Goal: Check status: Check status

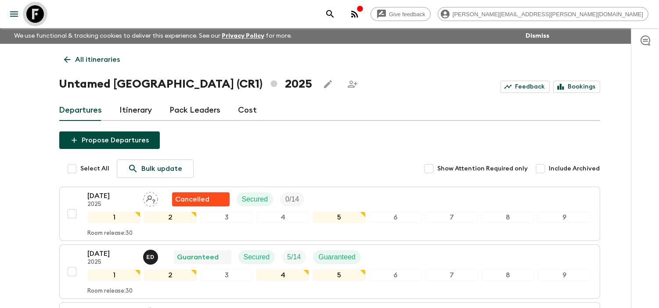
click at [34, 11] on icon at bounding box center [35, 14] width 18 height 18
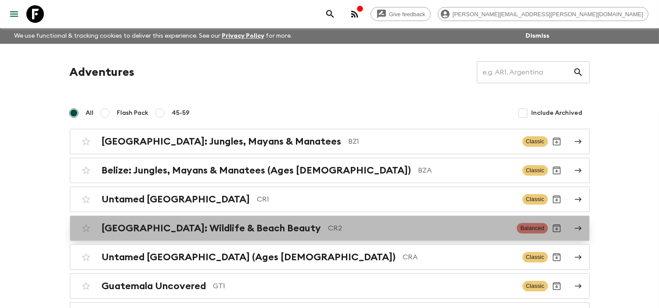
click at [328, 232] on p "CR2" at bounding box center [419, 228] width 182 height 11
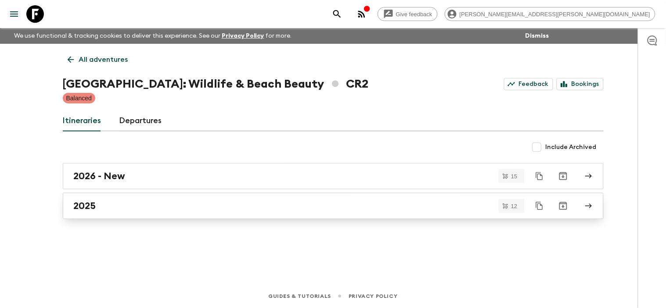
click at [141, 202] on div "2025" at bounding box center [325, 206] width 502 height 11
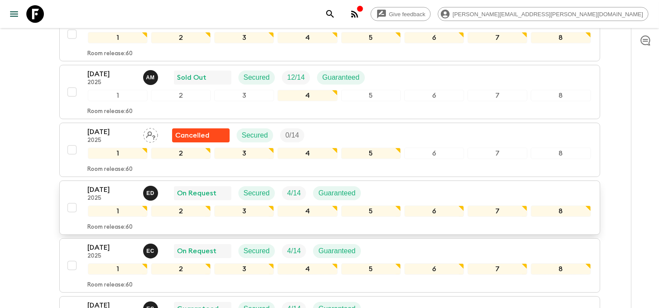
scroll to position [244, 0]
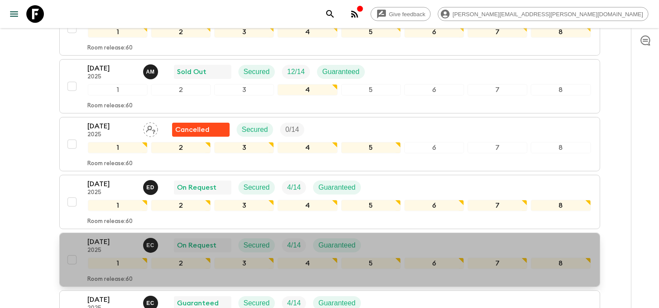
click at [125, 244] on p "[DATE]" at bounding box center [112, 242] width 48 height 11
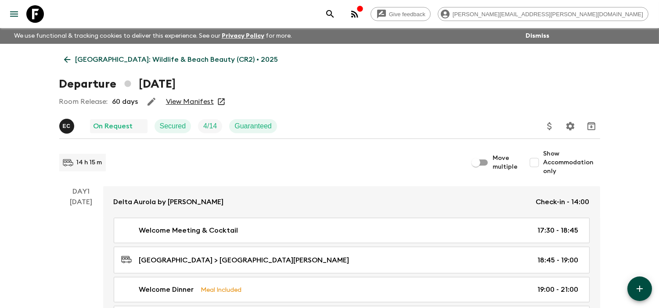
click at [194, 100] on link "View Manifest" at bounding box center [190, 101] width 48 height 9
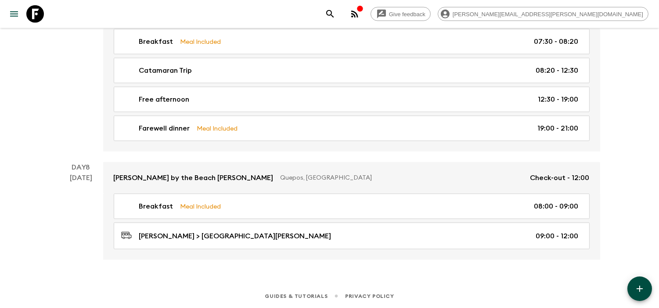
scroll to position [1446, 0]
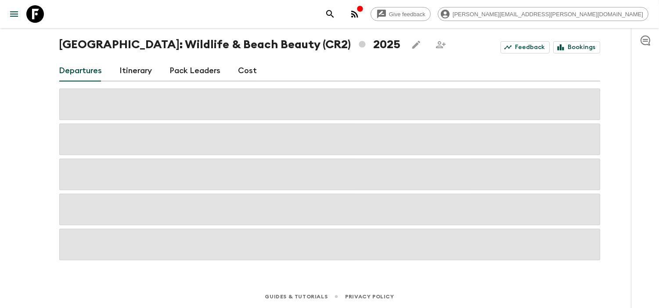
scroll to position [651, 0]
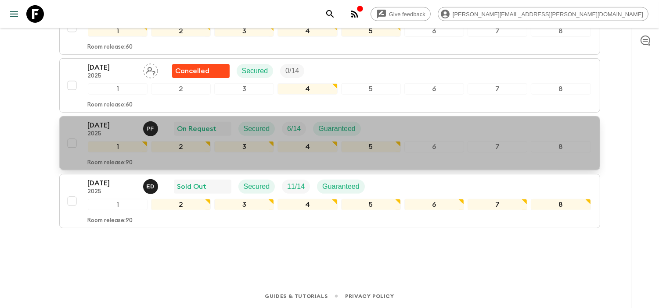
click at [98, 124] on p "[DATE]" at bounding box center [112, 125] width 48 height 11
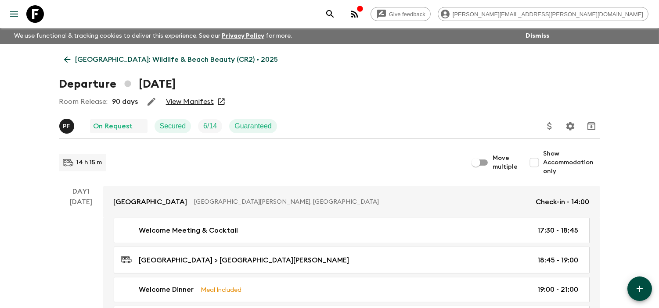
click at [195, 98] on link "View Manifest" at bounding box center [190, 101] width 48 height 9
